Goal: Use online tool/utility: Utilize a website feature to perform a specific function

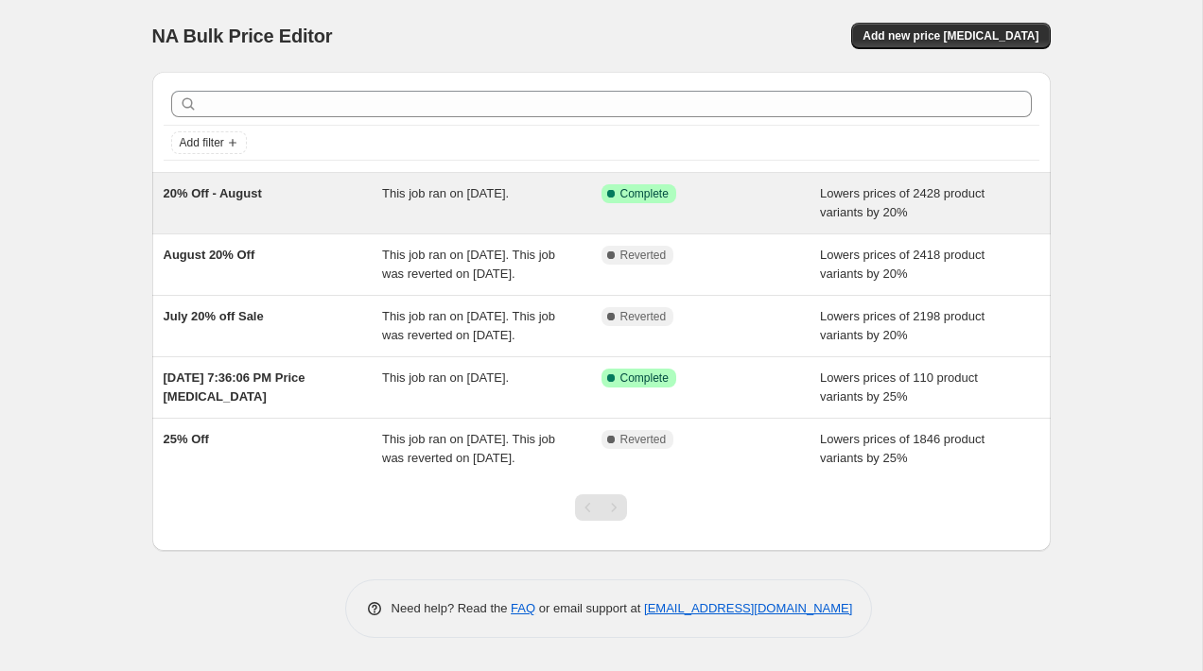
click at [736, 212] on div "Success Complete Complete" at bounding box center [710, 203] width 219 height 38
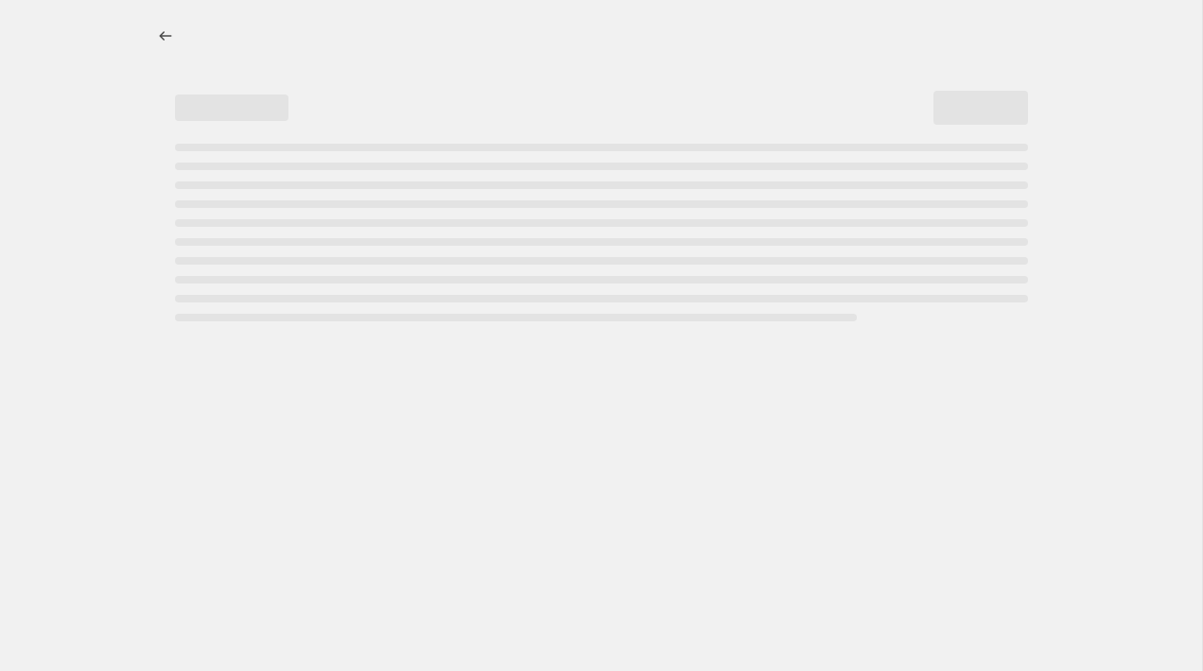
select select "percentage"
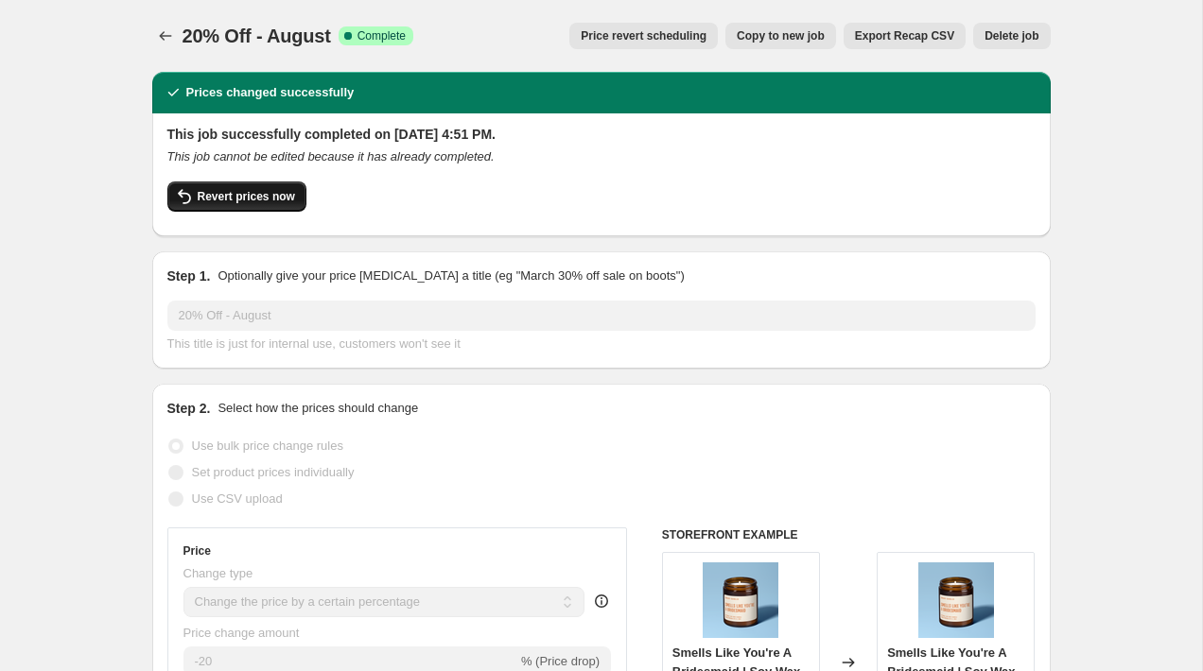
click at [252, 202] on span "Revert prices now" at bounding box center [246, 196] width 97 height 15
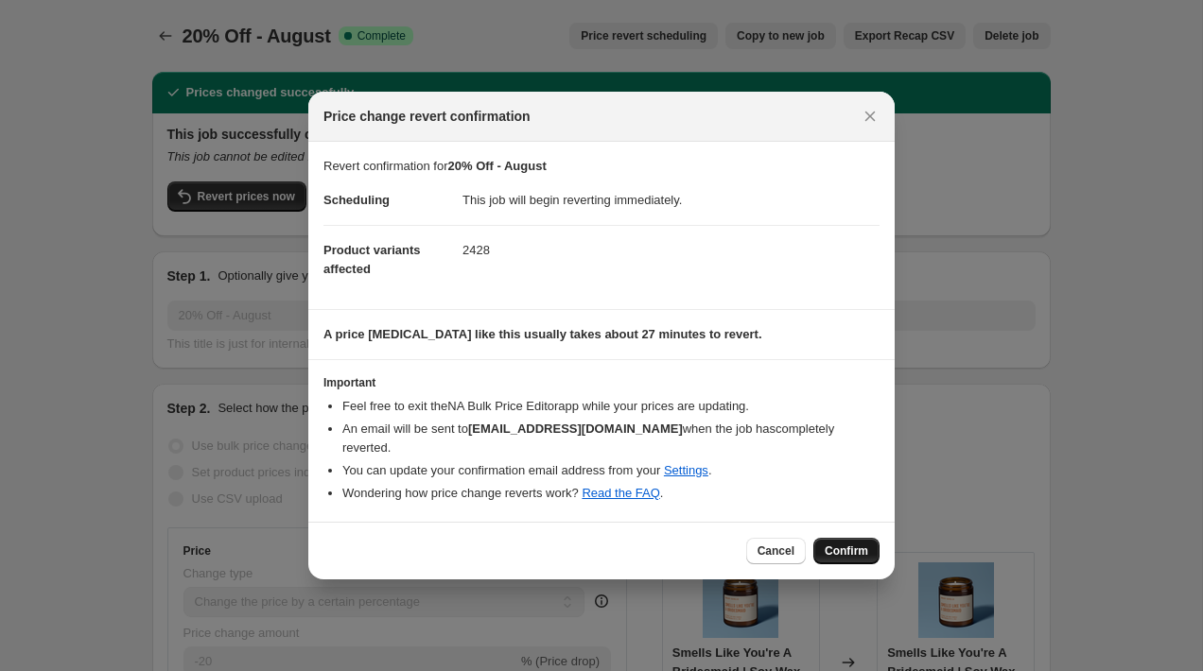
click at [863, 544] on span "Confirm" at bounding box center [845, 551] width 43 height 15
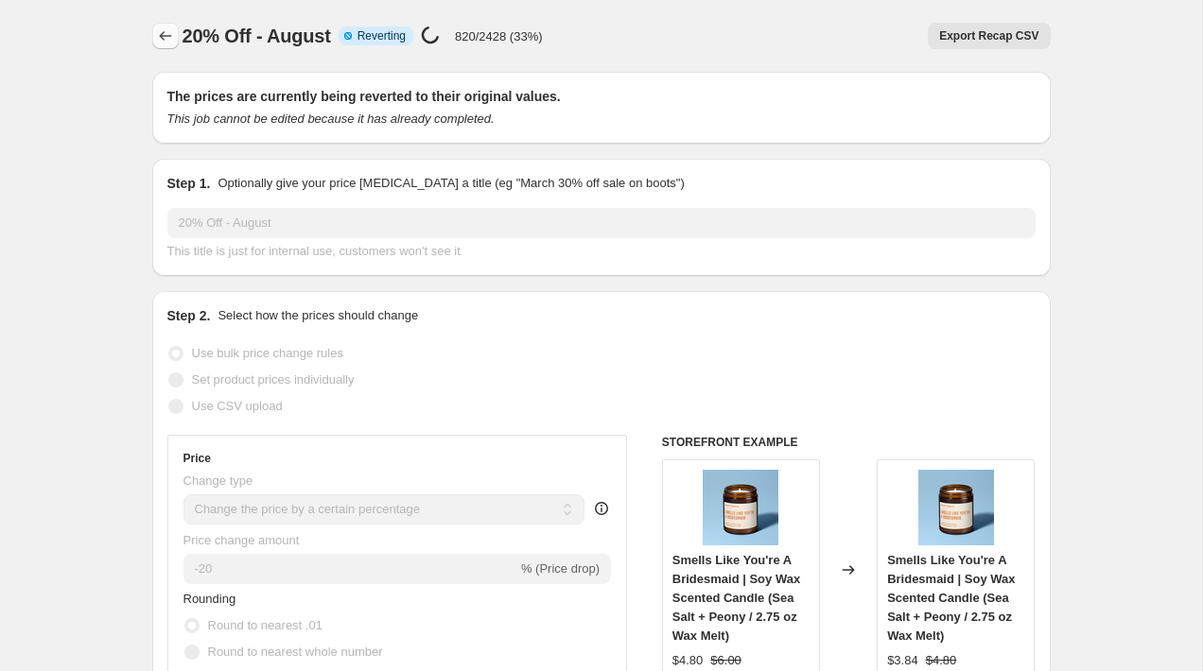
click at [163, 33] on icon "Price change jobs" at bounding box center [165, 35] width 19 height 19
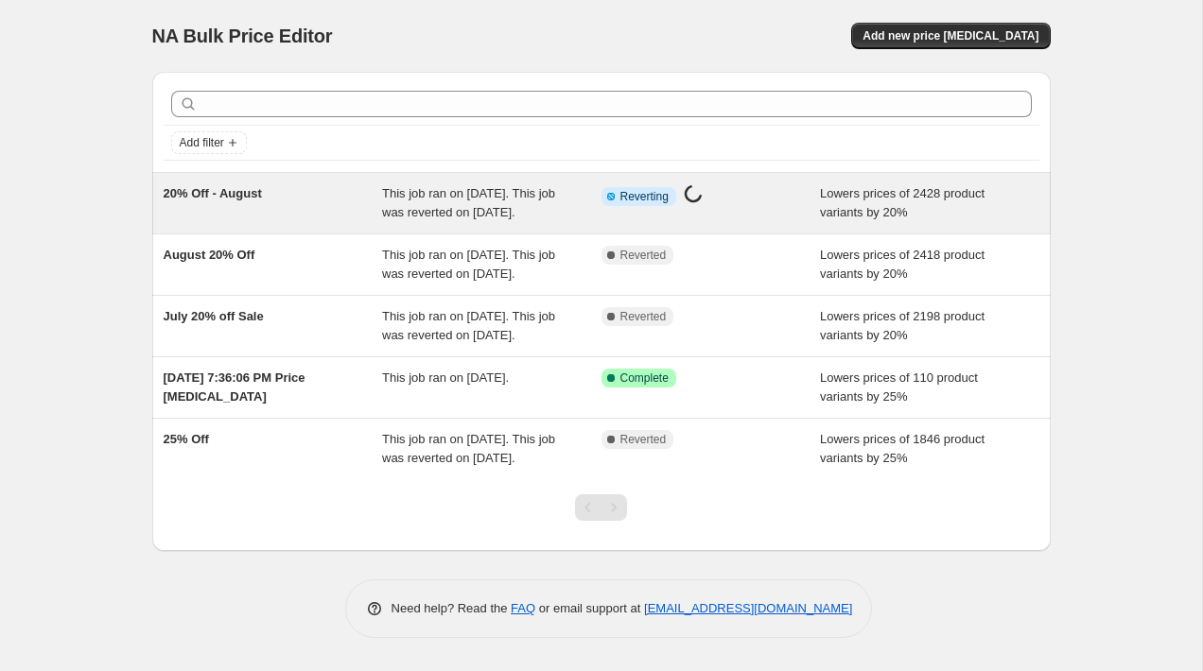
click at [775, 218] on div "Info Partially complete Reverting Price [MEDICAL_DATA] in progress..." at bounding box center [710, 203] width 219 height 38
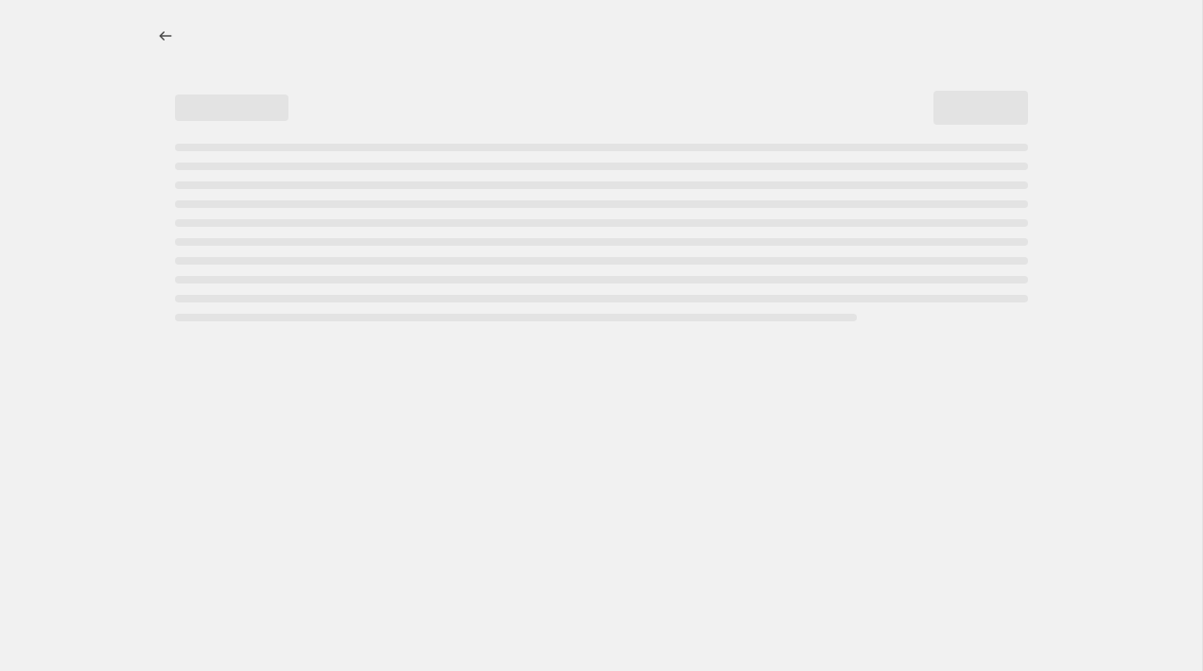
select select "percentage"
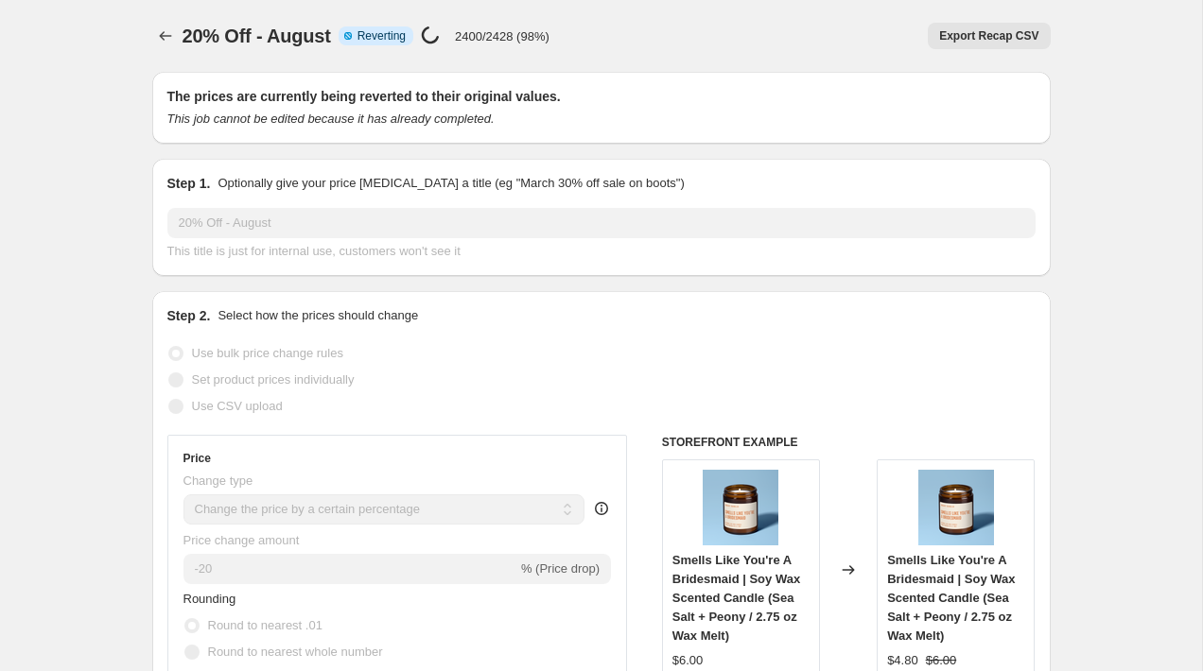
select select "percentage"
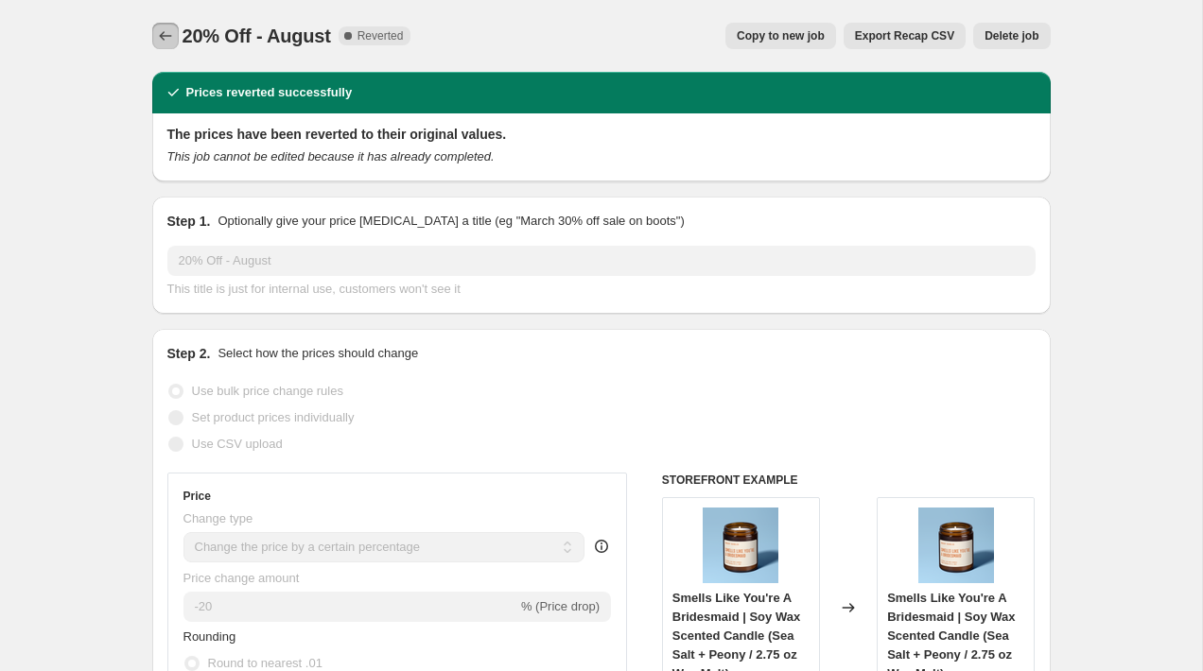
click at [159, 29] on icon "Price change jobs" at bounding box center [165, 35] width 19 height 19
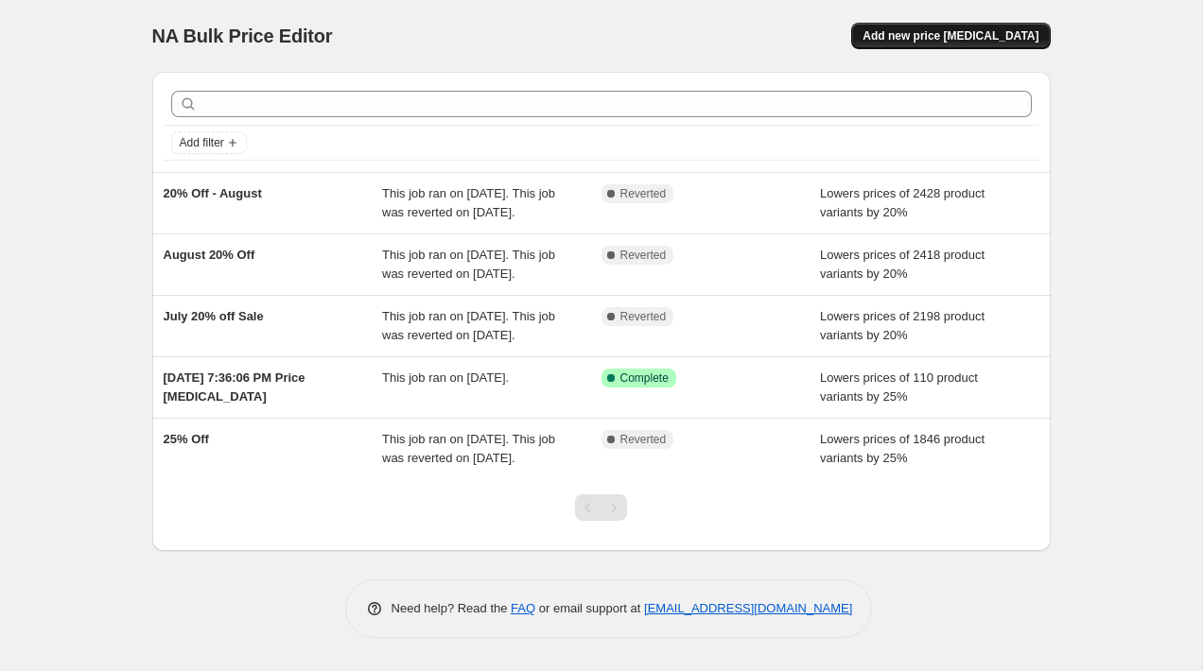
click at [929, 32] on span "Add new price [MEDICAL_DATA]" at bounding box center [950, 35] width 176 height 15
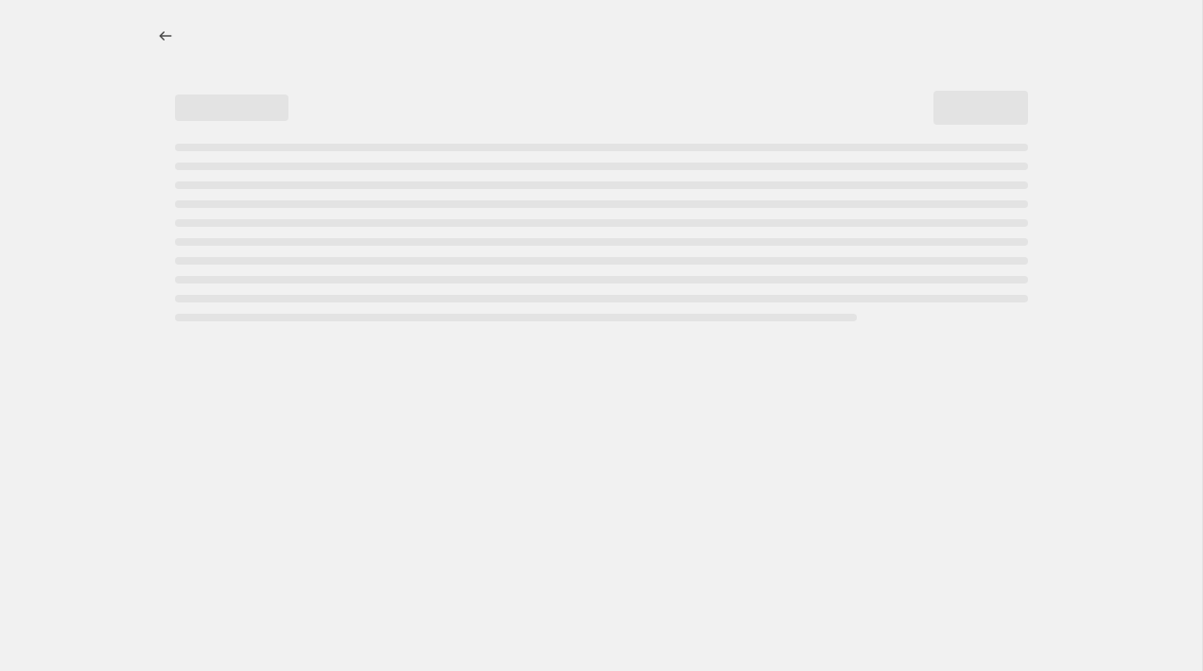
select select "percentage"
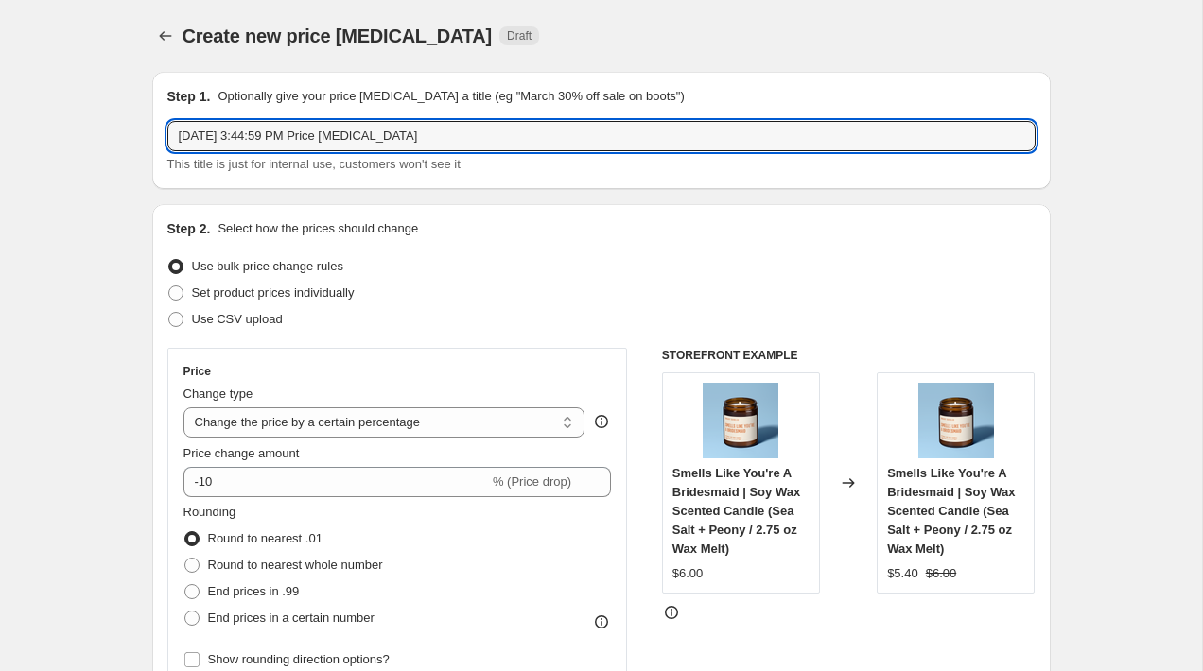
drag, startPoint x: 445, startPoint y: 137, endPoint x: 164, endPoint y: 128, distance: 281.9
click at [164, 128] on div "Step 1. Optionally give your price [MEDICAL_DATA] a title (eg "March 30% off sa…" at bounding box center [601, 130] width 898 height 117
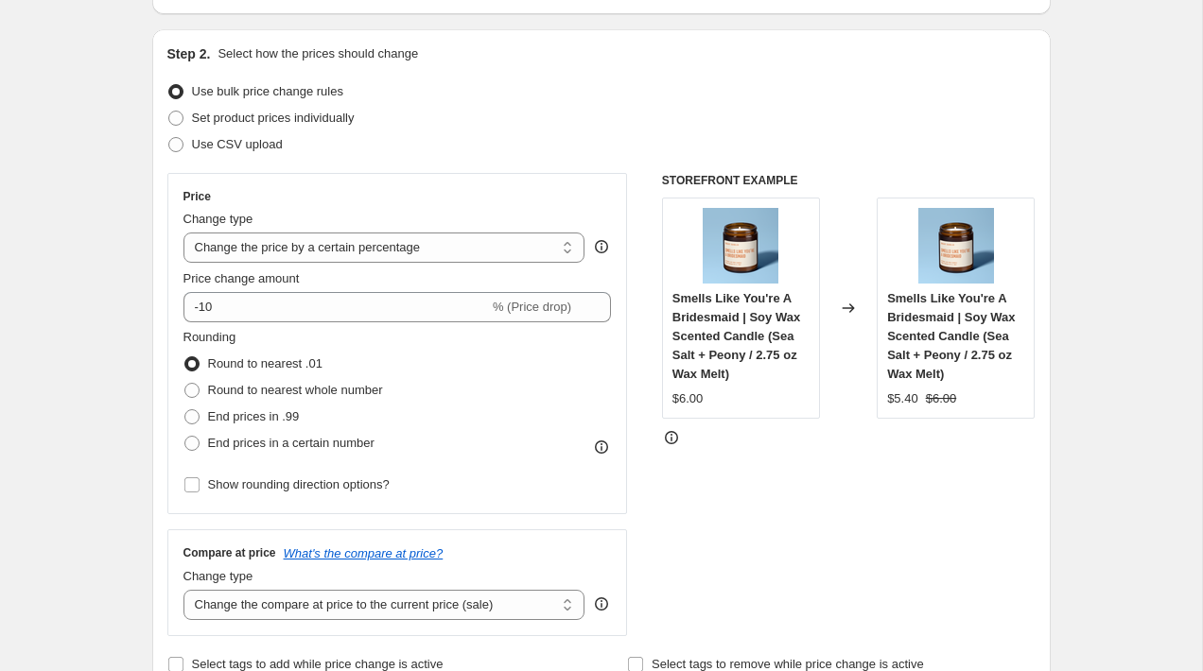
scroll to position [179, 0]
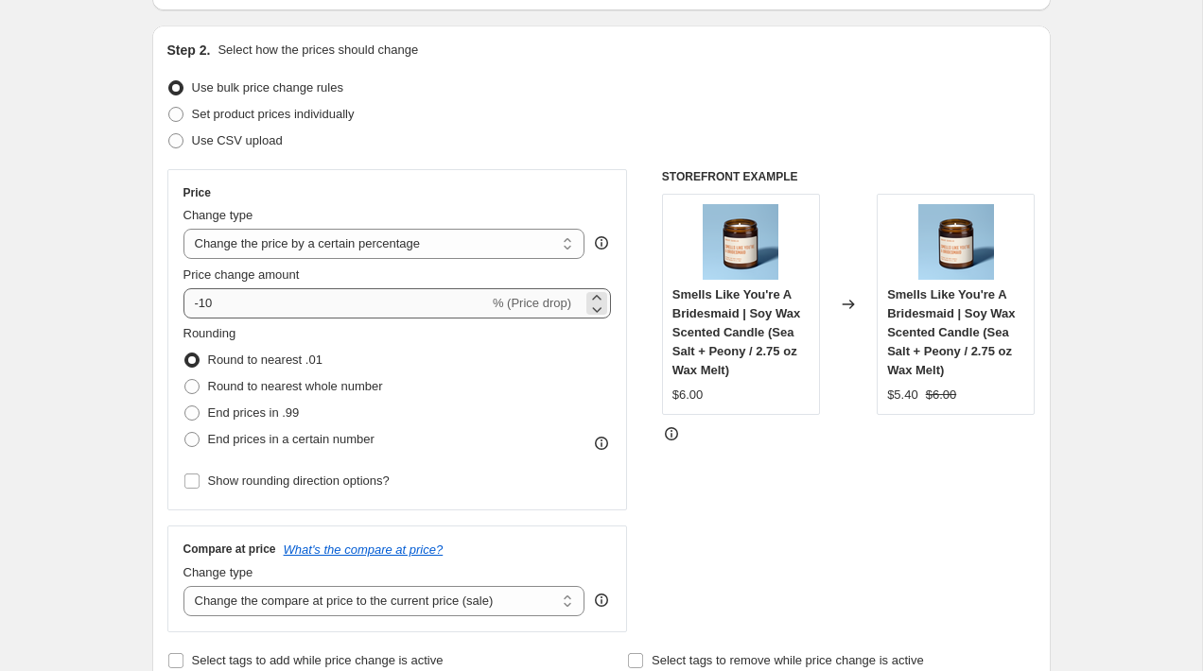
type input "20% Off"
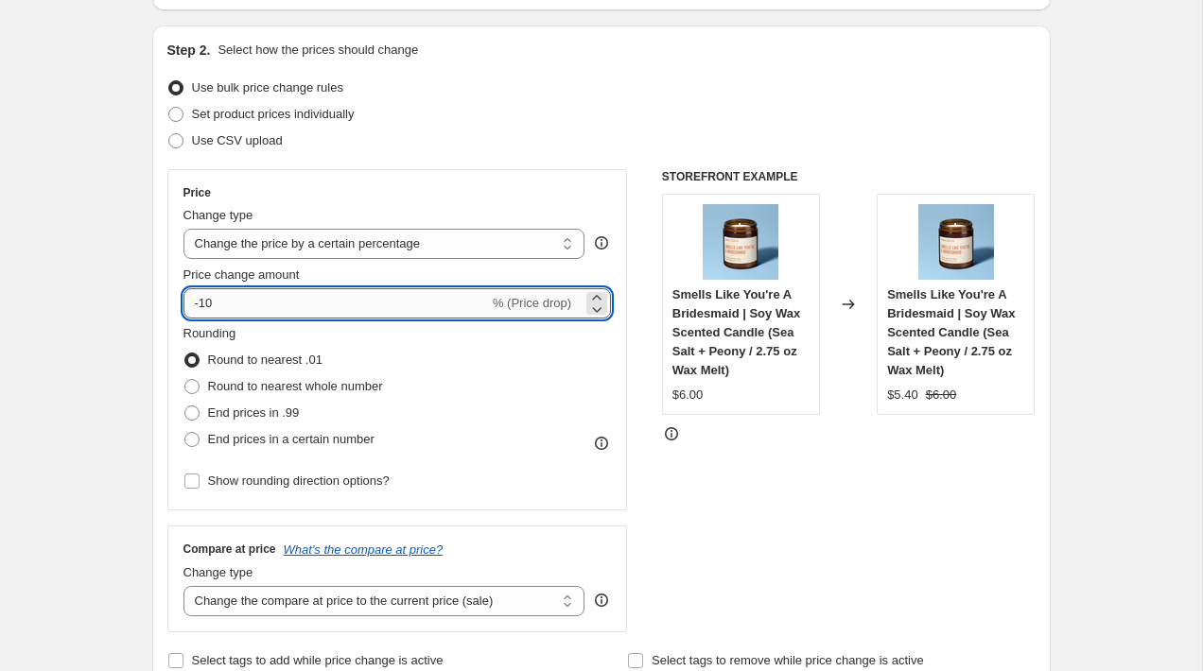
click at [206, 300] on input "-10" at bounding box center [335, 303] width 305 height 30
type input "-20"
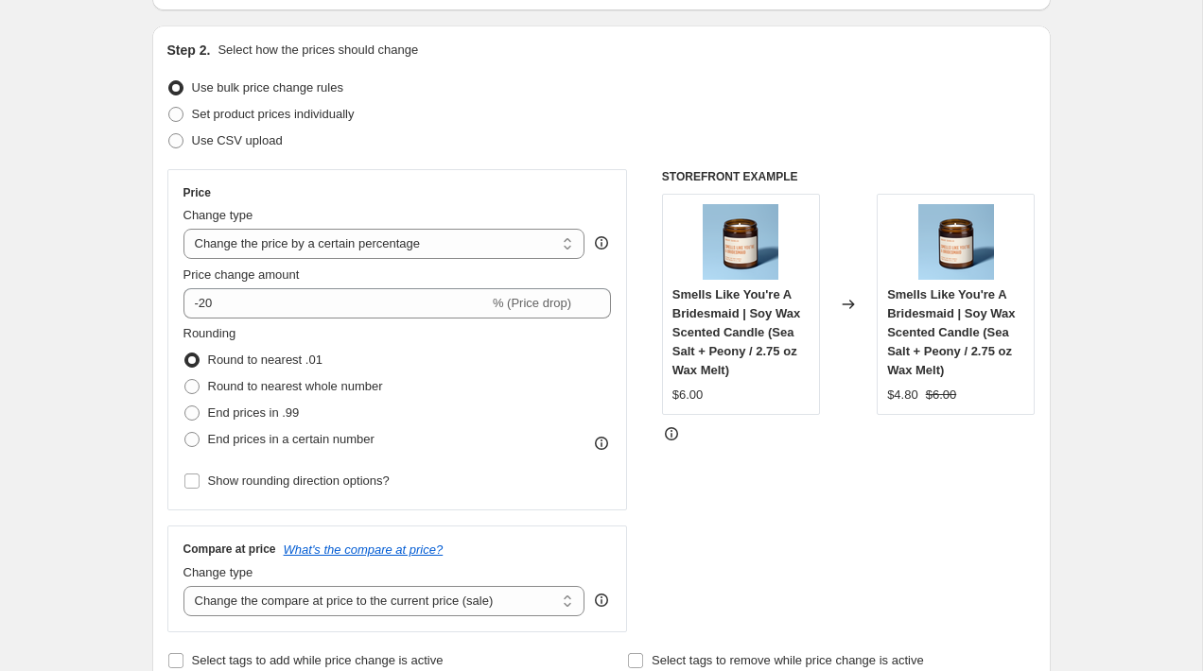
click at [551, 368] on div "Rounding Round to nearest .01 Round to nearest whole number End prices in .99 E…" at bounding box center [397, 388] width 428 height 129
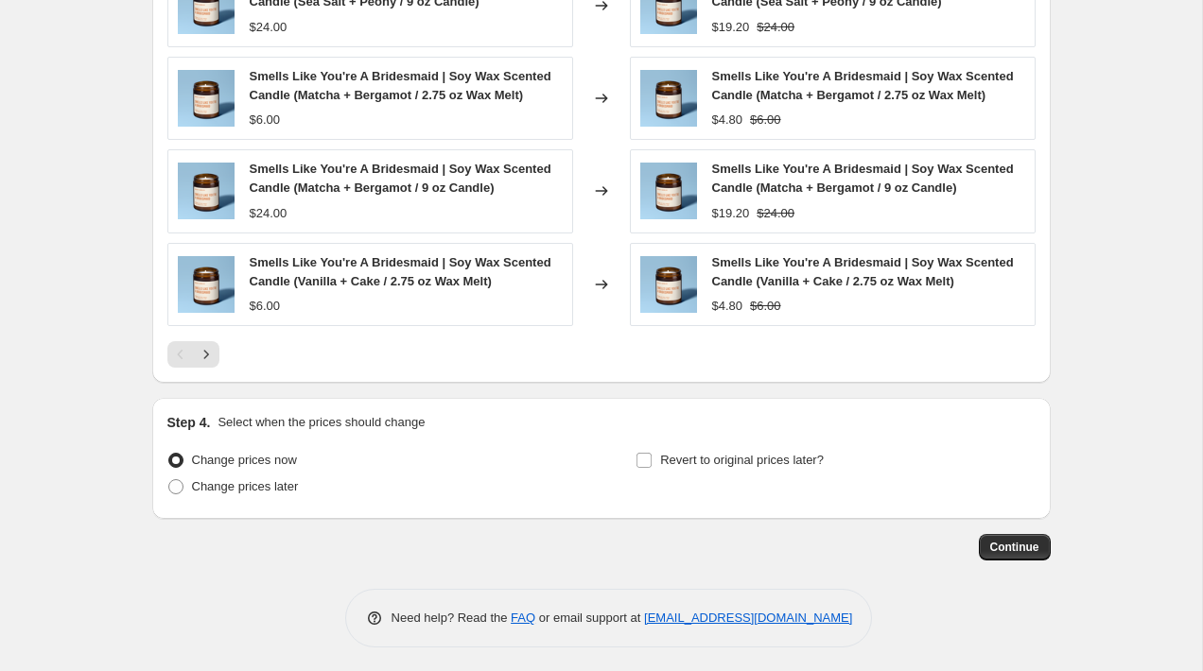
scroll to position [1249, 0]
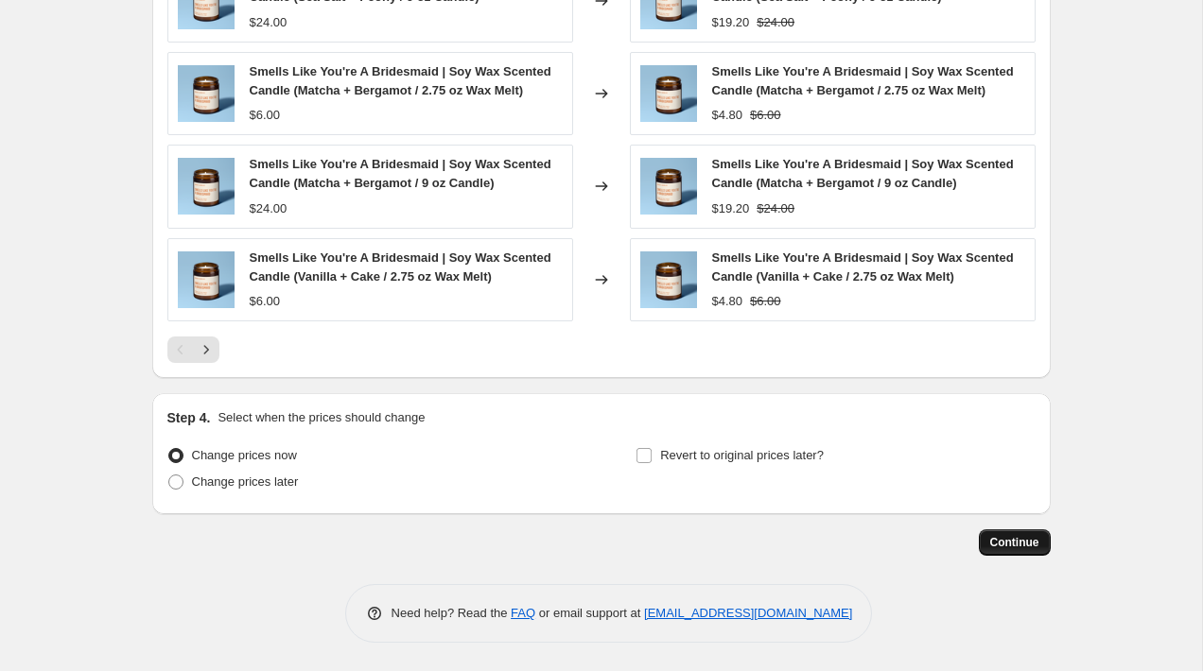
click at [1025, 542] on span "Continue" at bounding box center [1014, 542] width 49 height 15
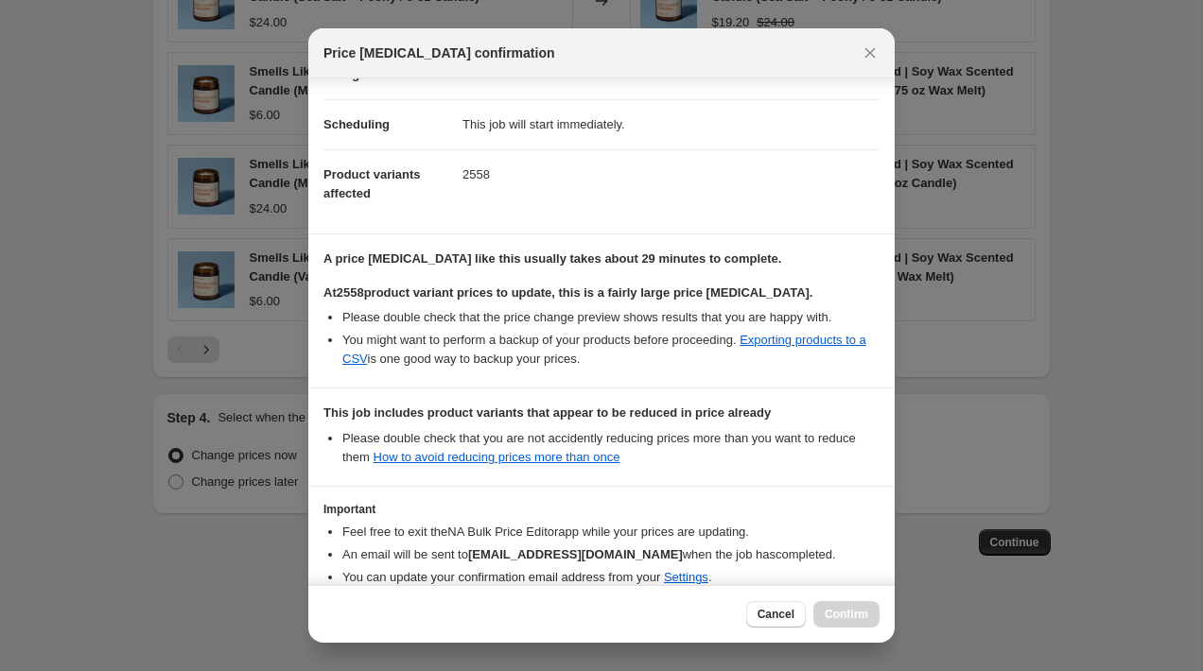
scroll to position [229, 0]
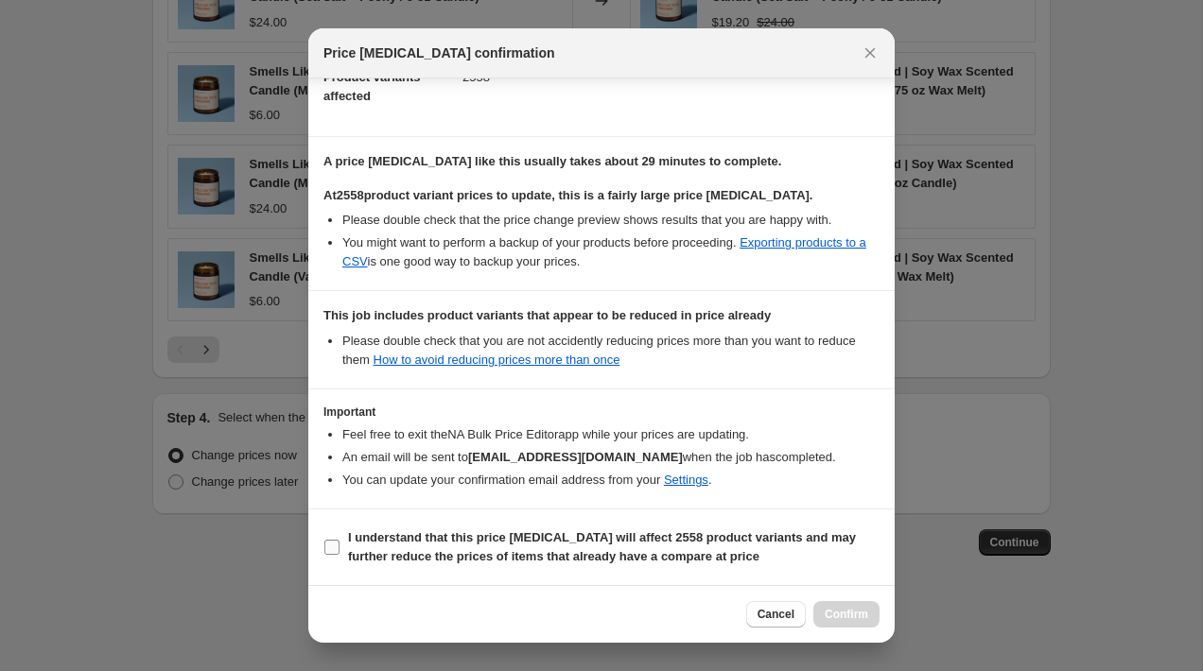
click at [328, 545] on input "I understand that this price [MEDICAL_DATA] will affect 2558 product variants a…" at bounding box center [331, 547] width 15 height 15
checkbox input "true"
click at [846, 613] on span "Confirm" at bounding box center [845, 614] width 43 height 15
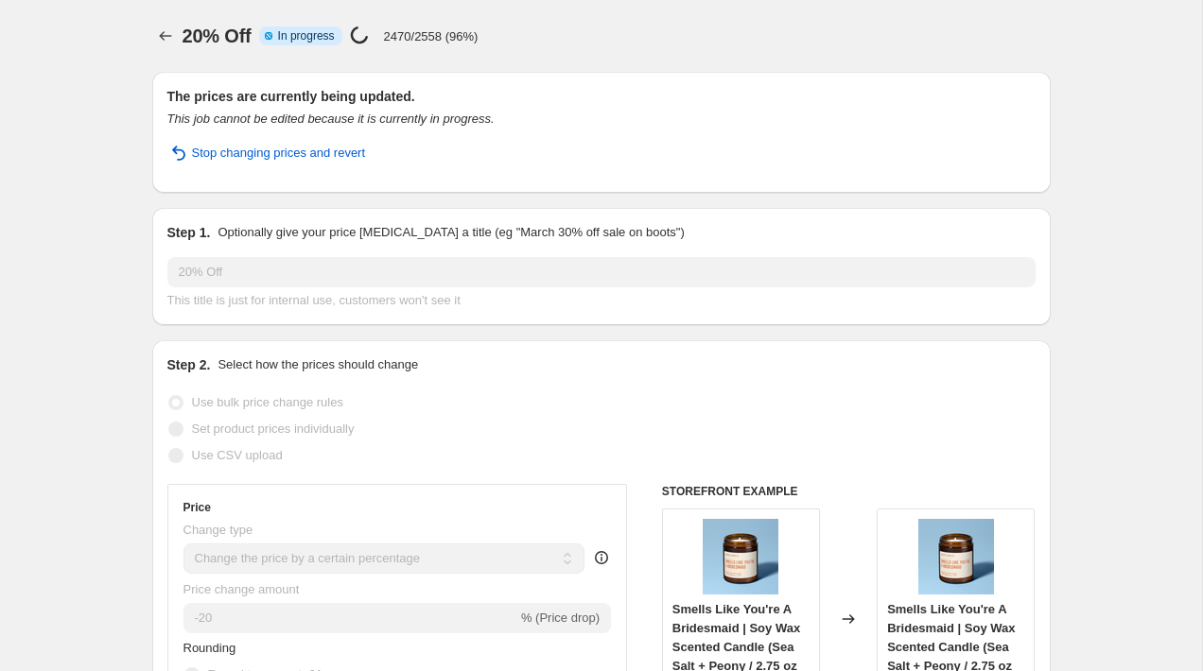
select select "percentage"
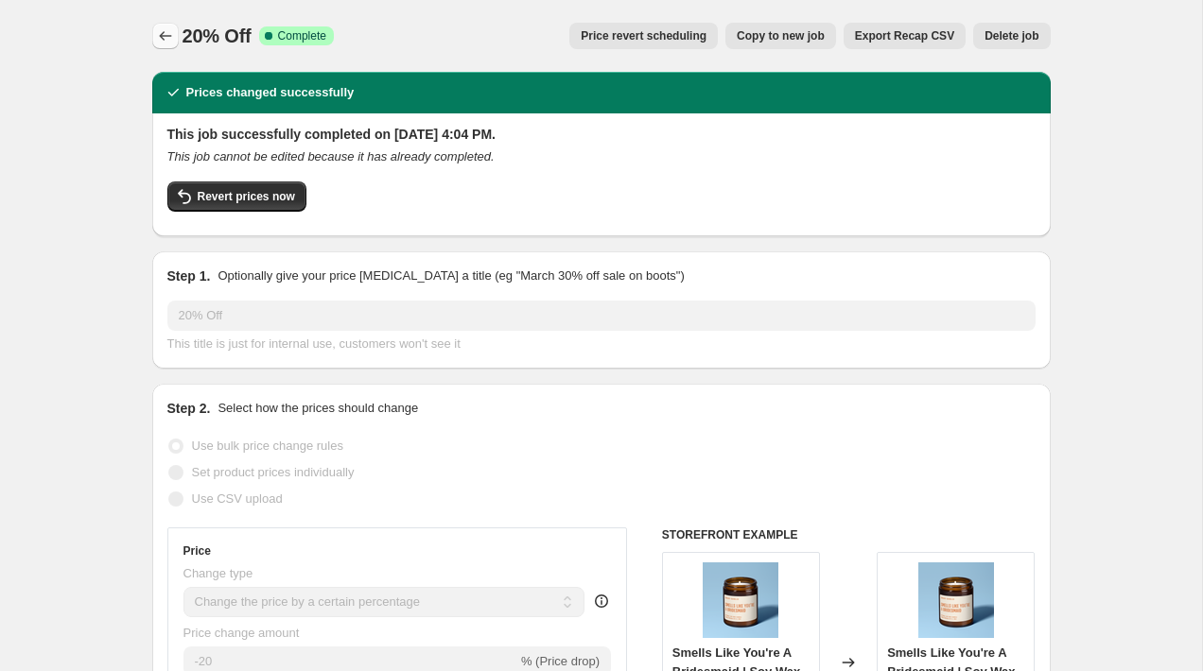
click at [165, 30] on icon "Price change jobs" at bounding box center [165, 35] width 19 height 19
